Goal: Task Accomplishment & Management: Complete application form

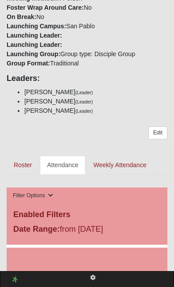
scroll to position [300, 0]
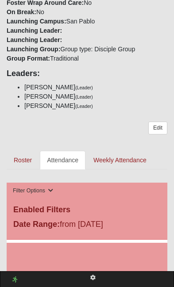
click at [74, 159] on link "Attendance" at bounding box center [63, 160] width 46 height 19
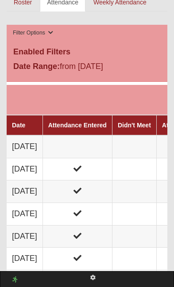
scroll to position [460, 0]
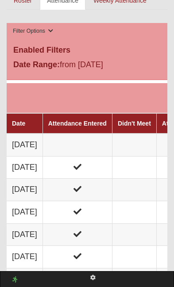
click at [96, 143] on td at bounding box center [76, 145] width 69 height 23
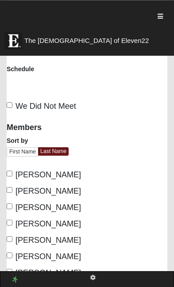
scroll to position [92, 0]
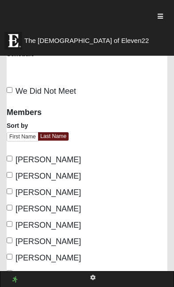
click at [13, 154] on label "[PERSON_NAME]" at bounding box center [44, 160] width 74 height 12
click at [12, 156] on input "[PERSON_NAME]" at bounding box center [10, 159] width 6 height 6
checkbox input "true"
click at [12, 188] on input "[PERSON_NAME]" at bounding box center [10, 191] width 6 height 6
checkbox input "true"
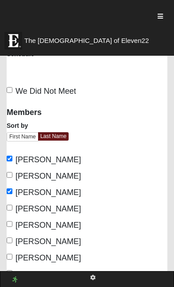
click at [17, 221] on span "[PERSON_NAME]" at bounding box center [47, 225] width 65 height 9
click at [12, 221] on input "[PERSON_NAME]" at bounding box center [10, 224] width 6 height 6
checkbox input "true"
click at [20, 237] on span "[PERSON_NAME]" at bounding box center [47, 241] width 65 height 9
click at [12, 237] on input "[PERSON_NAME]" at bounding box center [10, 240] width 6 height 6
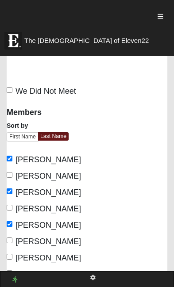
checkbox input "true"
click at [16, 270] on span "[PERSON_NAME]" at bounding box center [47, 274] width 65 height 9
click at [12, 270] on input "[PERSON_NAME]" at bounding box center [10, 273] width 6 height 6
checkbox input "true"
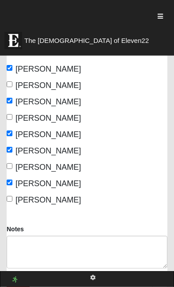
scroll to position [231, 0]
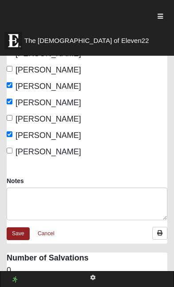
click at [24, 227] on link "Save" at bounding box center [18, 233] width 23 height 13
